Goal: Use online tool/utility: Utilize a website feature to perform a specific function

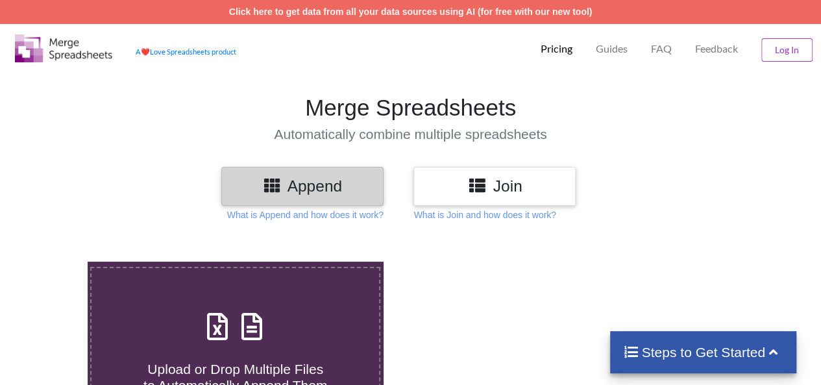
click at [352, 182] on h3 "Append" at bounding box center [302, 186] width 143 height 19
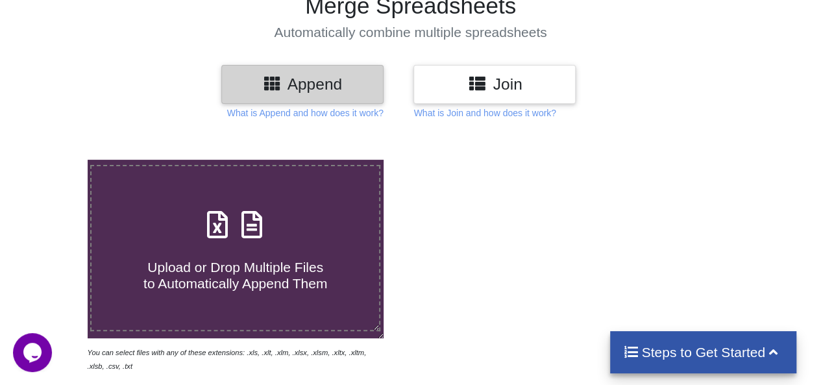
scroll to position [130, 0]
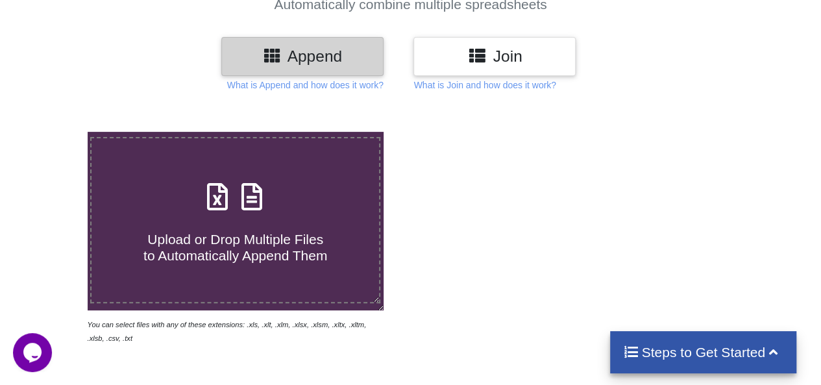
click at [278, 199] on div "Upload or Drop Multiple Files to Automatically Append Them" at bounding box center [236, 221] width 288 height 88
click at [54, 132] on input "Upload or Drop Multiple Files to Automatically Append Them" at bounding box center [54, 132] width 0 height 0
type input "C:\fakepath\Teacher Data (5).xls"
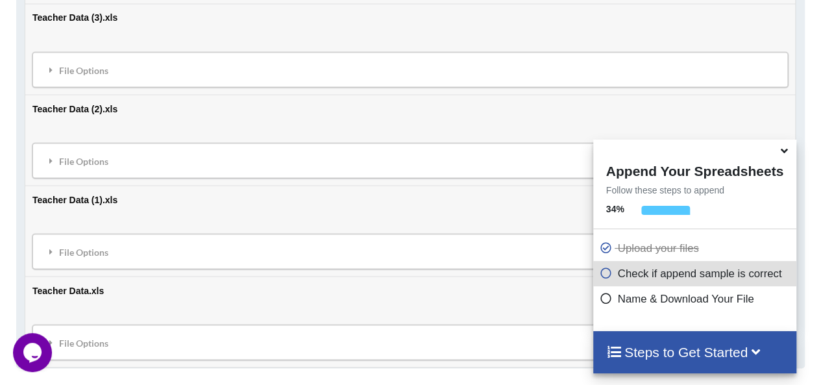
scroll to position [828, 0]
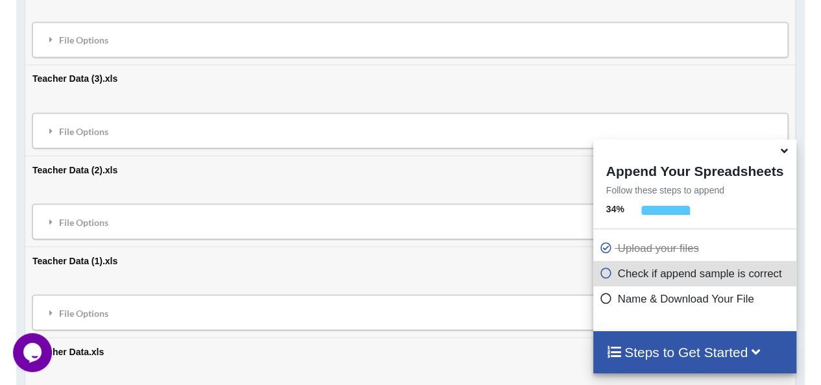
click at [748, 345] on h4 "Steps to Get Started" at bounding box center [694, 352] width 177 height 16
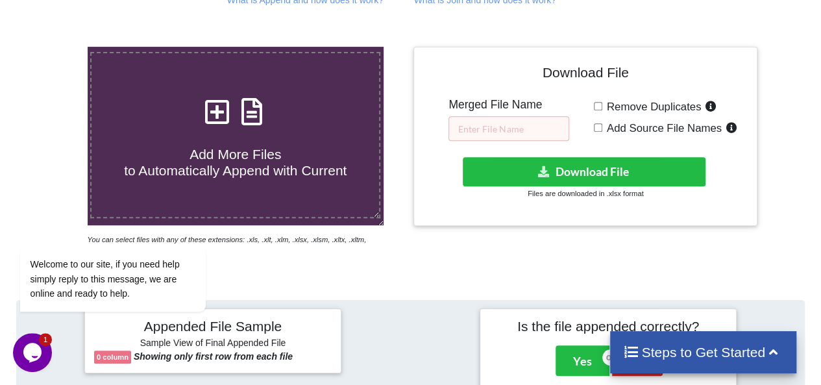
scroll to position [114, 0]
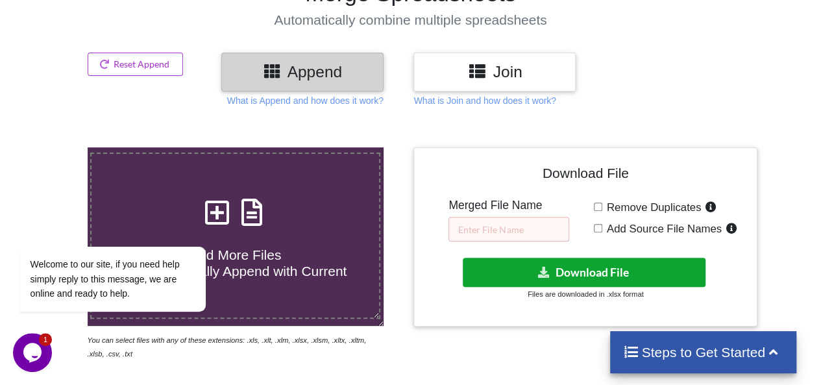
click at [520, 267] on button "Download File" at bounding box center [584, 272] width 243 height 29
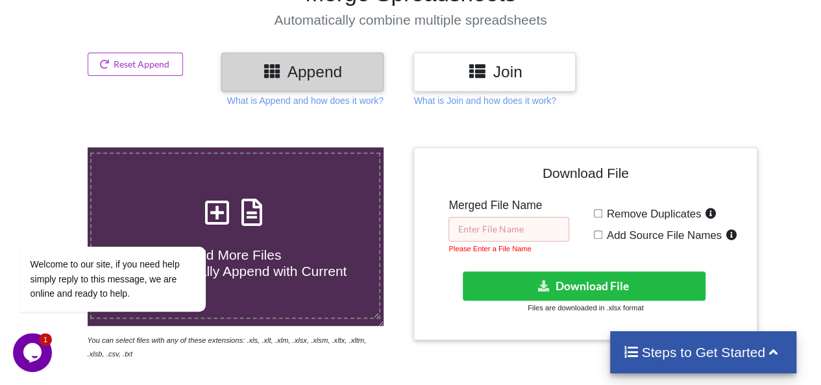
click at [504, 233] on input "text" at bounding box center [509, 229] width 121 height 25
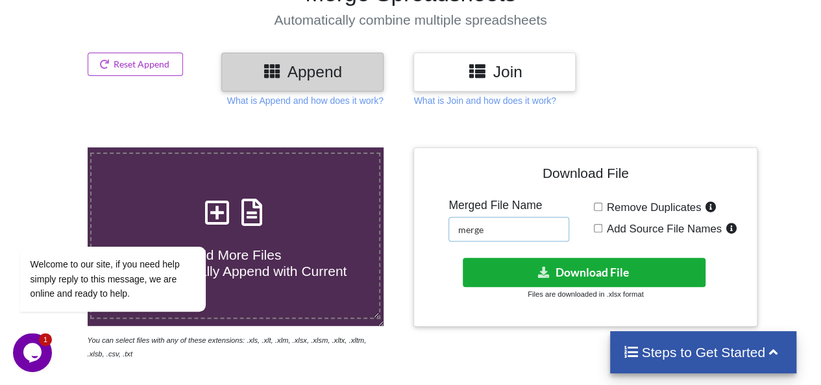
type input "merge"
click at [557, 270] on button "Download File" at bounding box center [584, 272] width 243 height 29
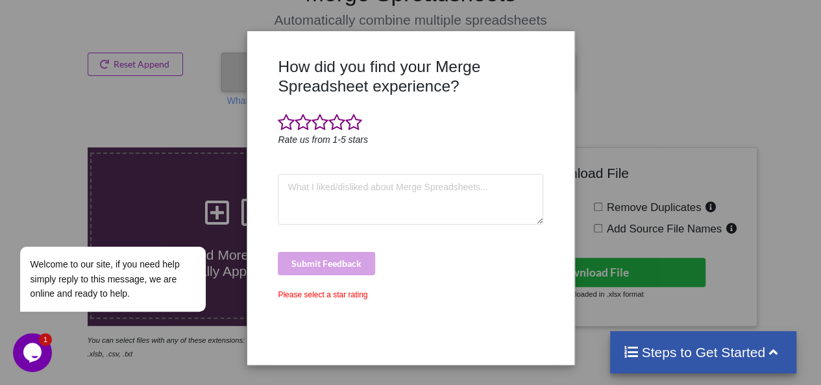
click at [672, 120] on div "How did you find your Merge Spreadsheet experience? Rate us from 1-5 stars Subm…" at bounding box center [410, 192] width 821 height 385
click at [278, 115] on span at bounding box center [286, 123] width 17 height 18
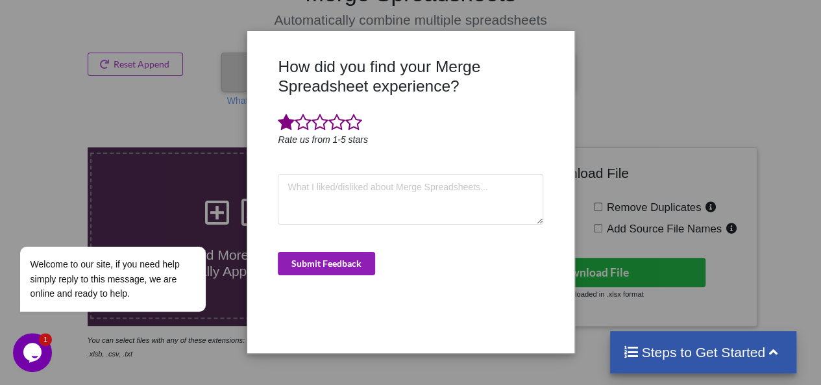
click at [318, 256] on button "Submit Feedback" at bounding box center [326, 263] width 97 height 23
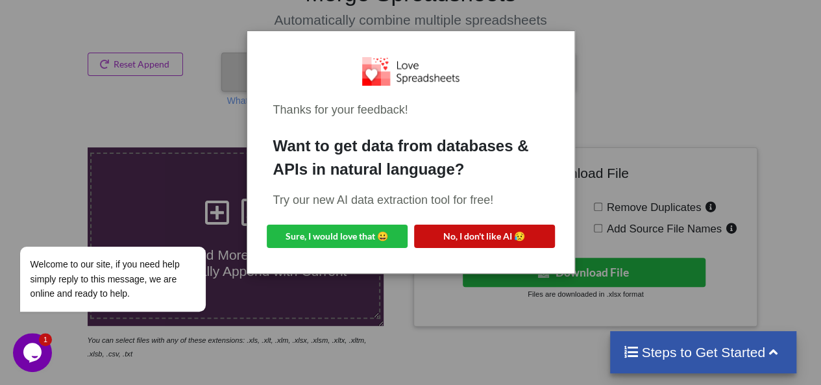
click at [450, 233] on button "No, I don't like AI 😥" at bounding box center [484, 236] width 141 height 23
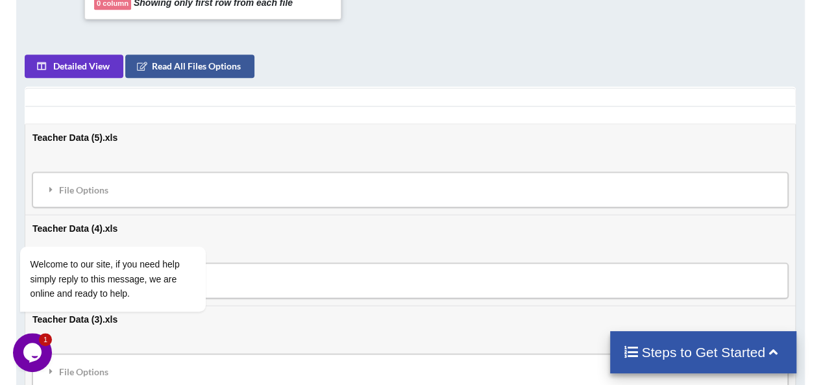
scroll to position [634, 0]
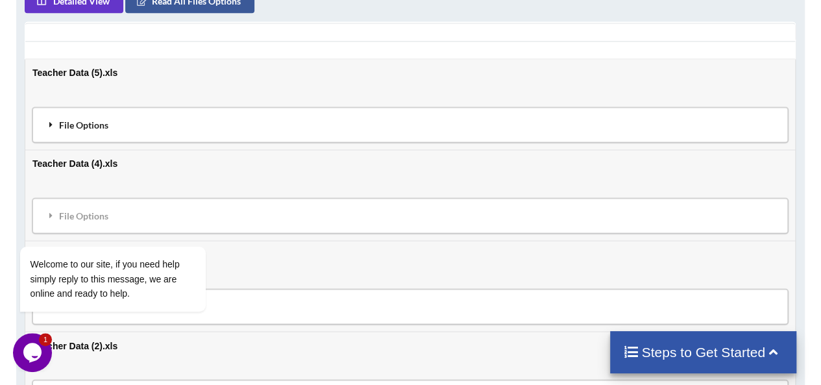
click at [91, 111] on div "File Options" at bounding box center [410, 124] width 748 height 27
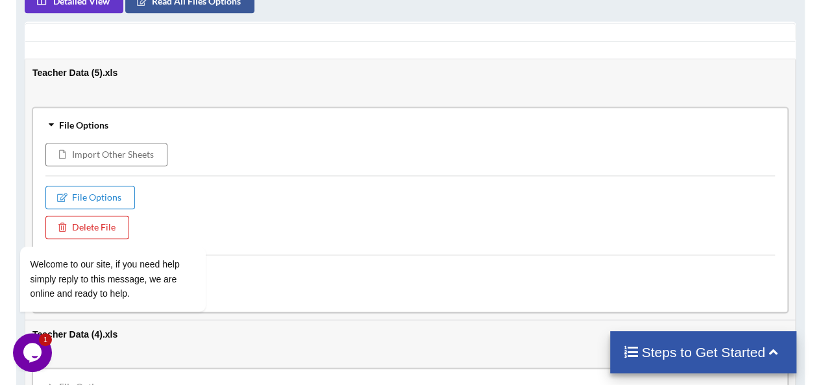
click at [90, 111] on div "File Options" at bounding box center [410, 124] width 748 height 27
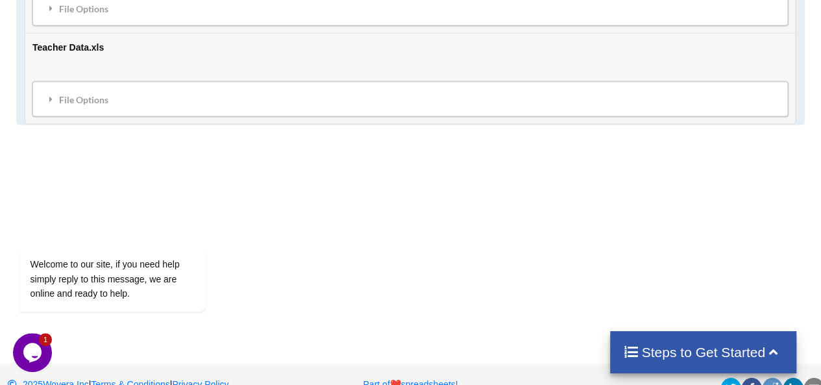
scroll to position [1135, 0]
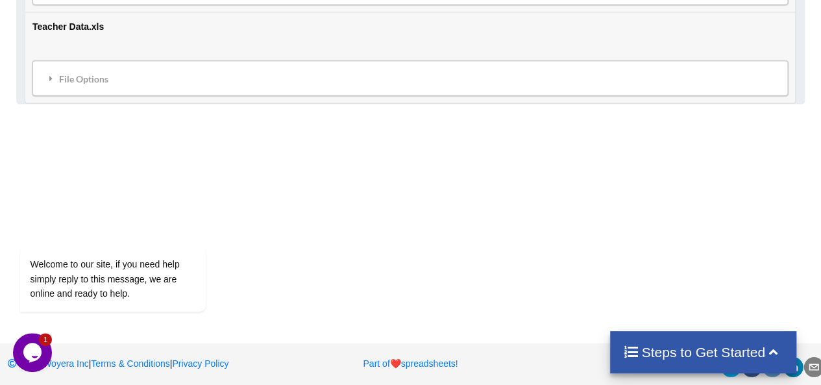
click at [727, 365] on div "Steps to Get Started" at bounding box center [703, 352] width 186 height 42
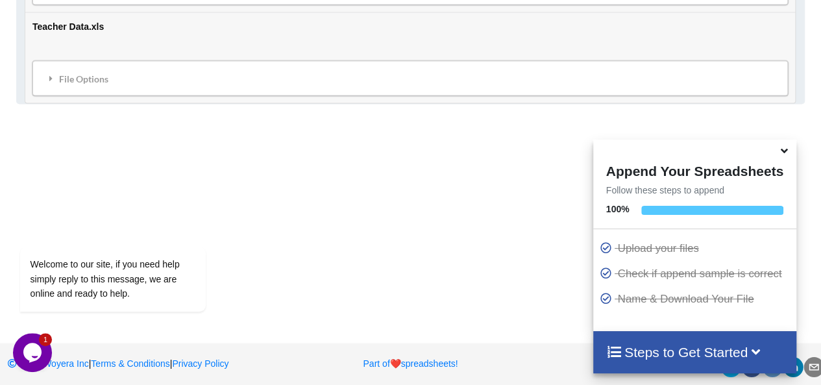
click at [736, 352] on h4 "Steps to Get Started" at bounding box center [694, 352] width 177 height 16
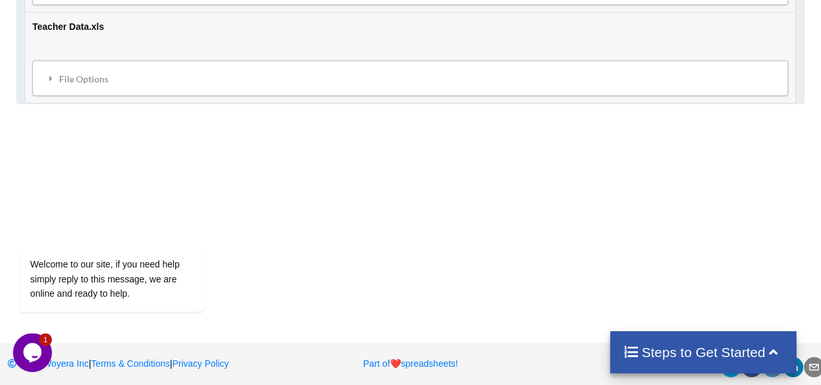
click at [736, 352] on h4 "Steps to Get Started" at bounding box center [703, 352] width 160 height 16
